Goal: Task Accomplishment & Management: Use online tool/utility

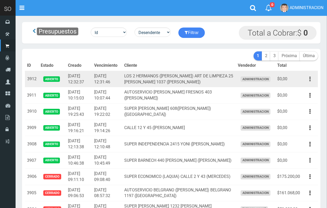
click at [306, 78] on button "button" at bounding box center [310, 78] width 12 height 9
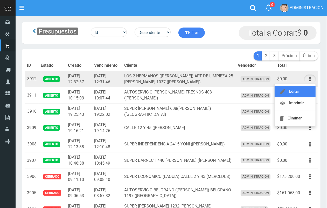
drag, startPoint x: 306, startPoint y: 89, endPoint x: 291, endPoint y: 93, distance: 16.3
click at [306, 90] on link "Editar" at bounding box center [295, 91] width 41 height 11
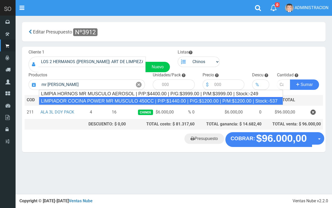
click at [139, 100] on div "LIMPIADOR COCINA POWER MR MUSCULO 450CC | P/P:$1440.00 | P/G:$1200.00 | P/M:$12…" at bounding box center [161, 101] width 244 height 8
type input "LIMPIADOR COCINA POWER MR MUSCULO 450CC | P/P:$1440.00 | P/G:$1200.00 | P/M:$12…"
type input "15"
type input "1440.00"
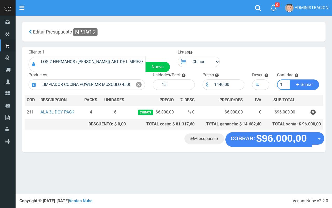
type input "1"
click at [290, 79] on button "Sumar" at bounding box center [304, 84] width 29 height 10
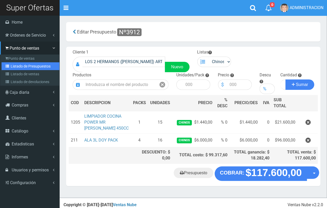
click at [31, 65] on link "Listado de Presupuestos" at bounding box center [31, 66] width 58 height 8
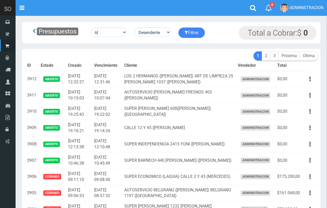
scroll to position [41, 0]
